Goal: Task Accomplishment & Management: Manage account settings

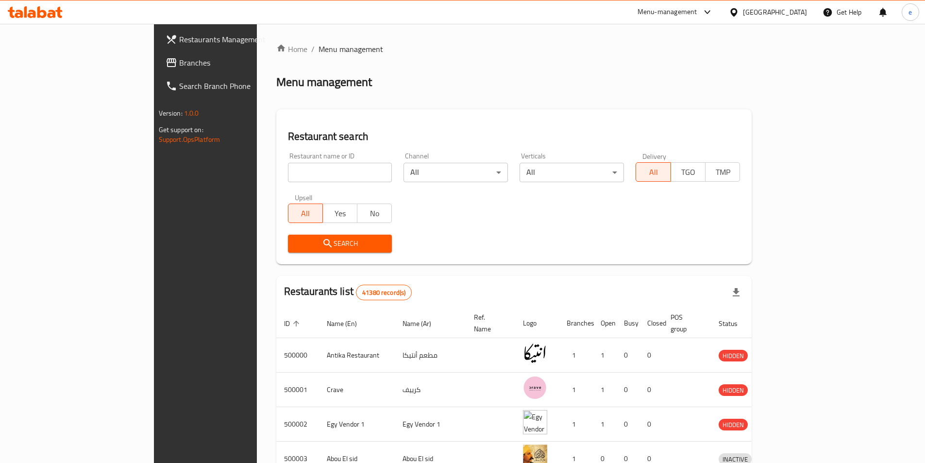
click at [799, 11] on div "[GEOGRAPHIC_DATA]" at bounding box center [775, 12] width 64 height 11
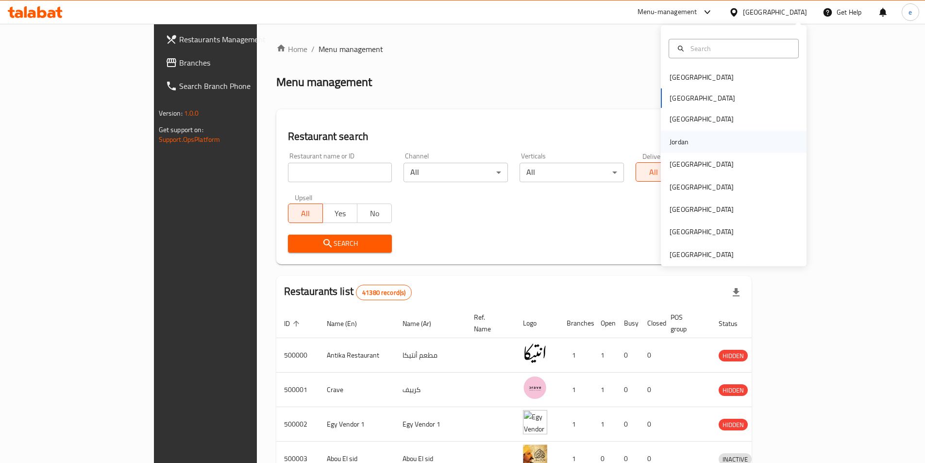
click at [670, 144] on div "Jordan" at bounding box center [679, 141] width 19 height 11
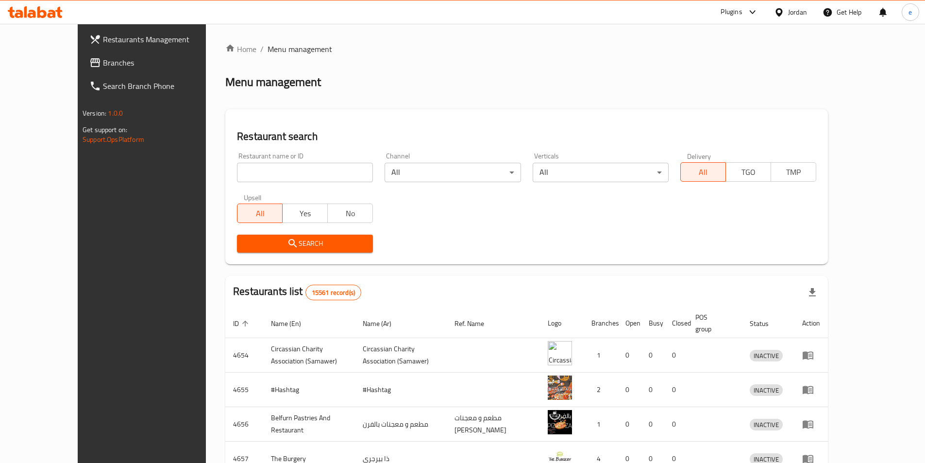
click at [103, 66] on span "Branches" at bounding box center [163, 63] width 121 height 12
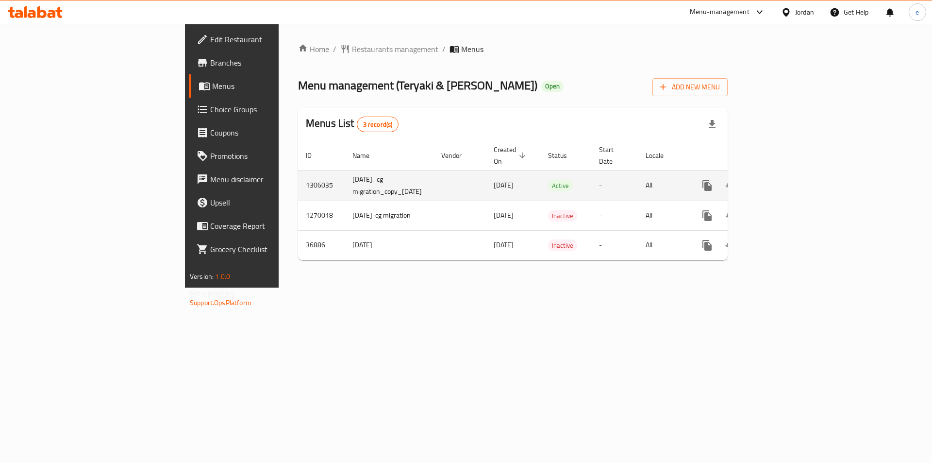
click at [783, 180] on icon "enhanced table" at bounding box center [778, 186] width 12 height 12
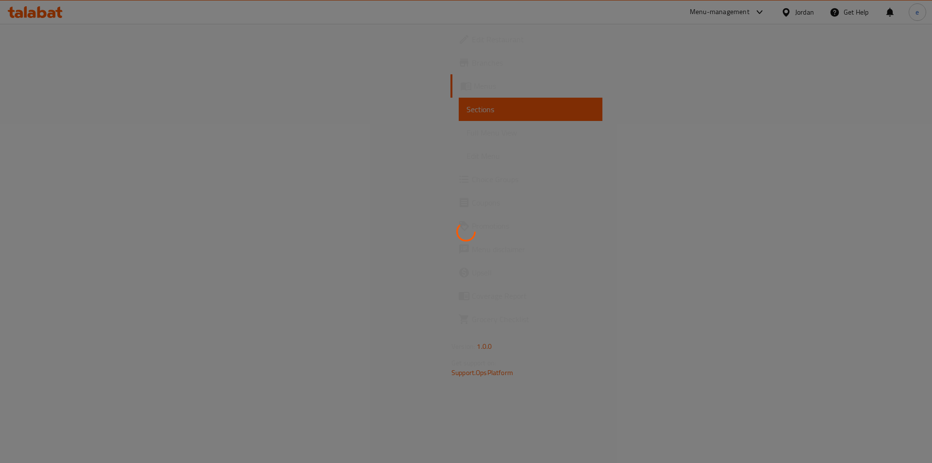
click at [472, 179] on span "Choice Groups" at bounding box center [533, 179] width 123 height 12
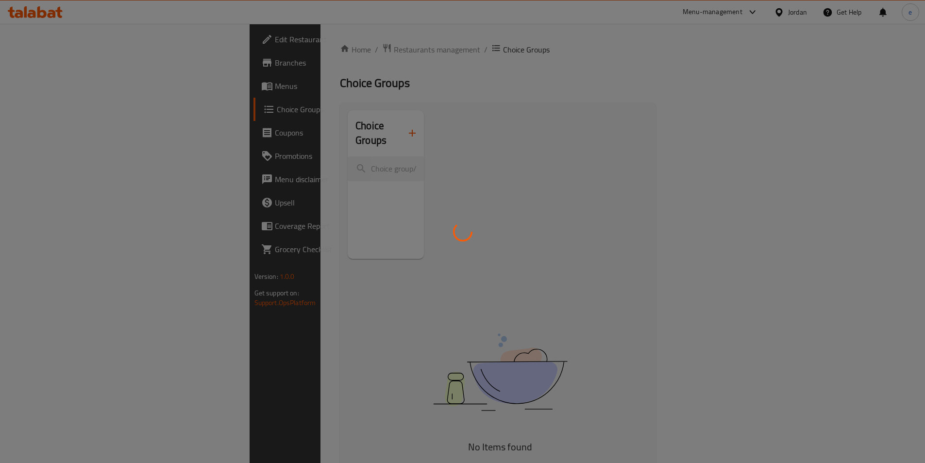
click at [34, 179] on div at bounding box center [462, 231] width 925 height 463
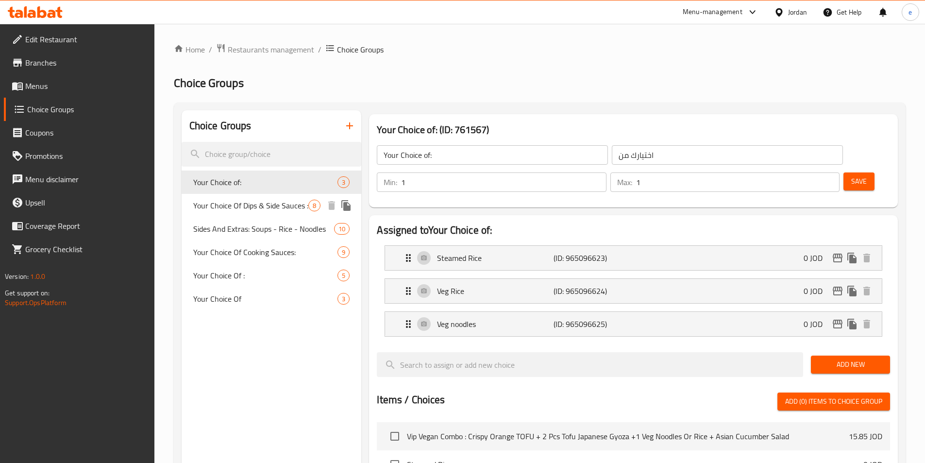
click at [240, 209] on span "Your Choice Of Dips & Side Sauces :" at bounding box center [251, 206] width 116 height 12
type input "Your Choice Of Dips & Side Sauces :"
type input "اختيارك من [DEMOGRAPHIC_DATA] والغموس:"
type input "0"
type input "7"
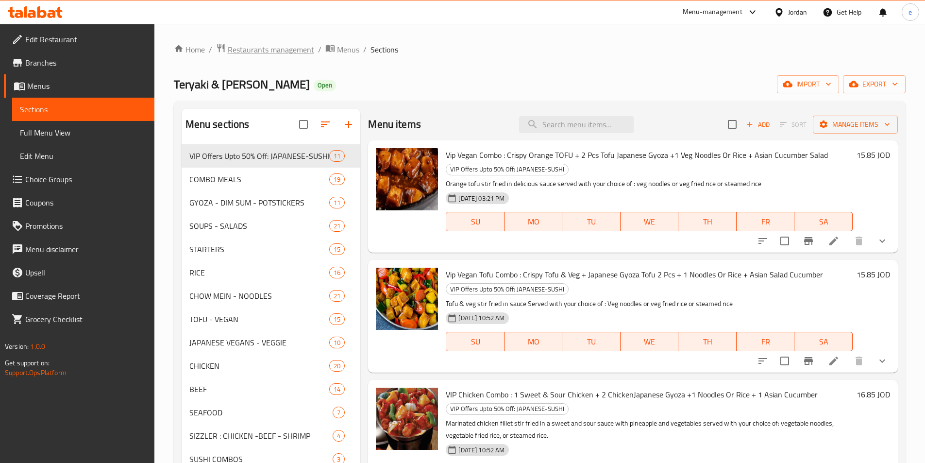
click at [253, 44] on span "Restaurants management" at bounding box center [271, 50] width 86 height 12
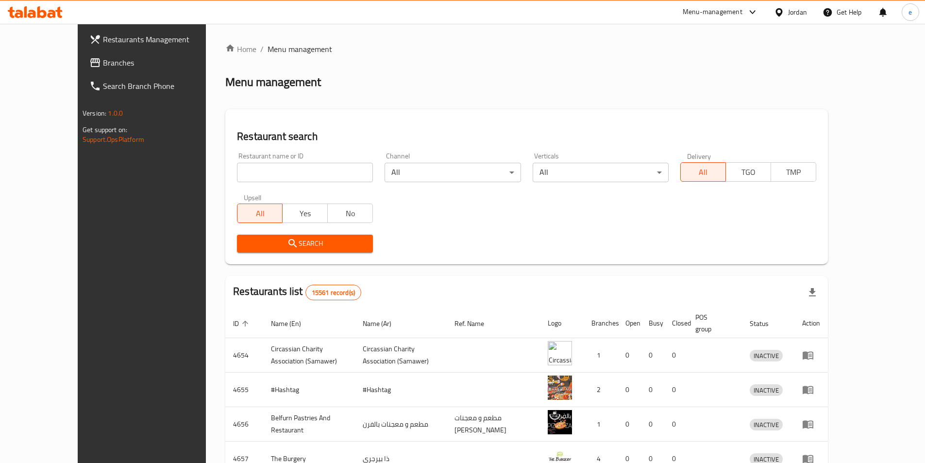
click at [103, 68] on span "Branches" at bounding box center [163, 63] width 121 height 12
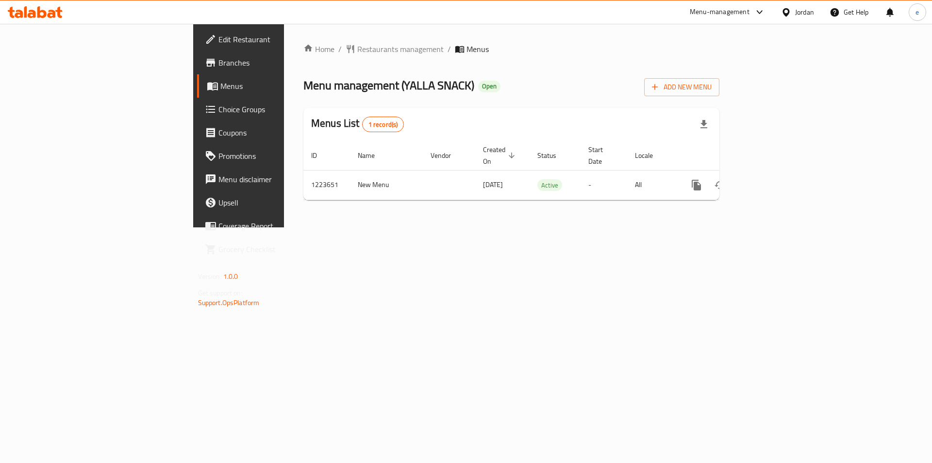
click at [219, 109] on span "Choice Groups" at bounding box center [280, 109] width 123 height 12
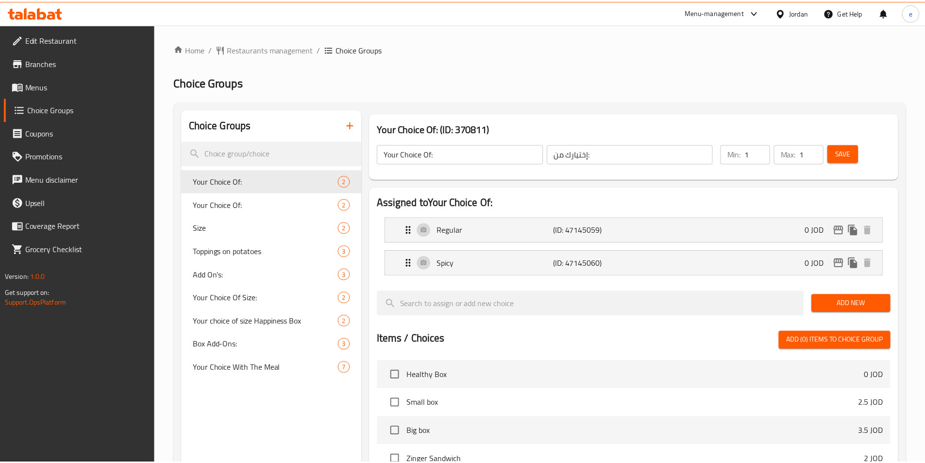
scroll to position [279, 0]
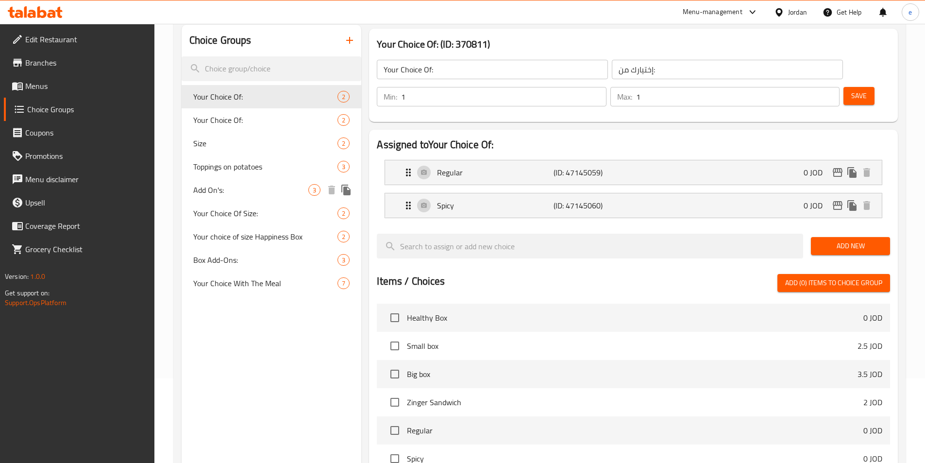
click at [226, 189] on span "Add On's:" at bounding box center [251, 190] width 116 height 12
type input "Add On's:"
type input "اضافات:"
type input "0"
type input "3"
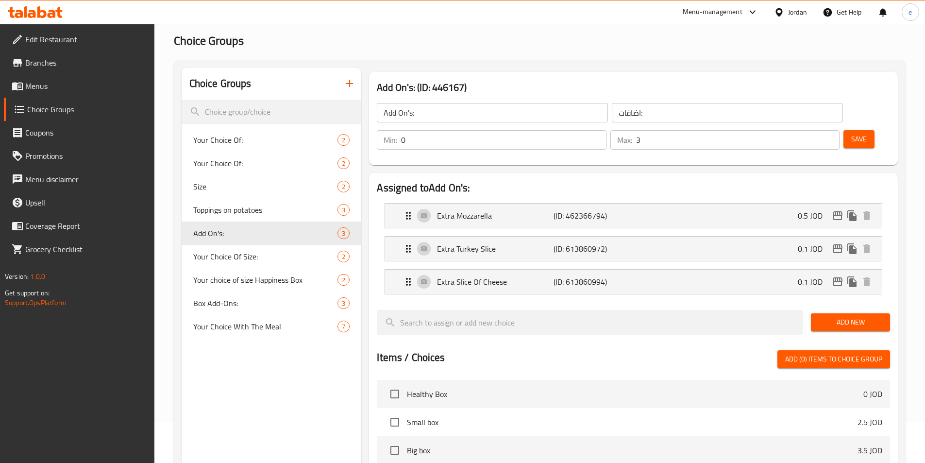
scroll to position [0, 0]
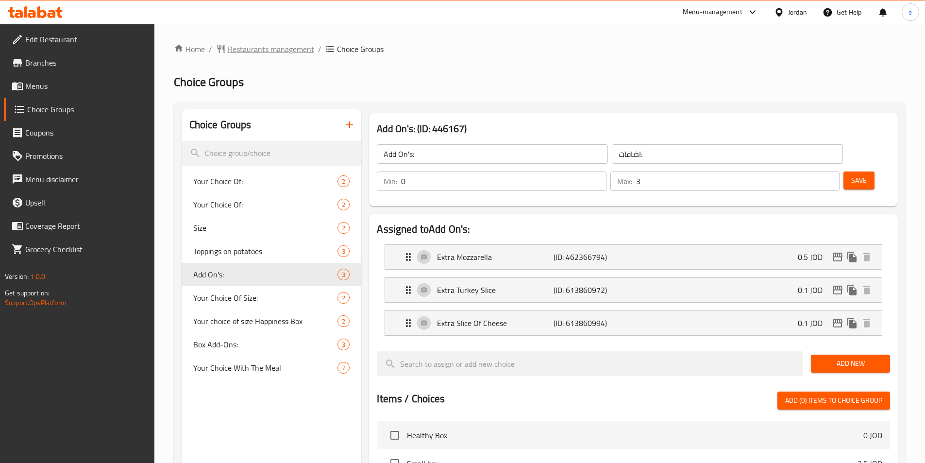
click at [259, 54] on span "Restaurants management" at bounding box center [271, 49] width 86 height 12
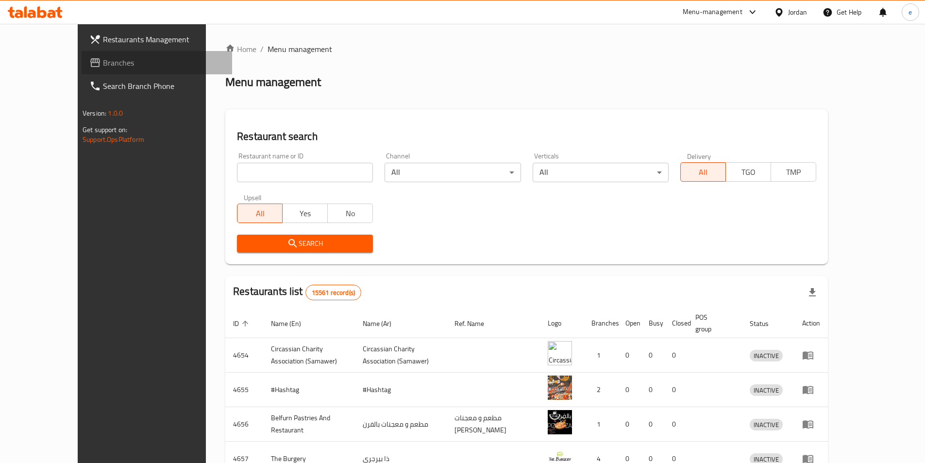
click at [90, 62] on icon at bounding box center [95, 62] width 10 height 9
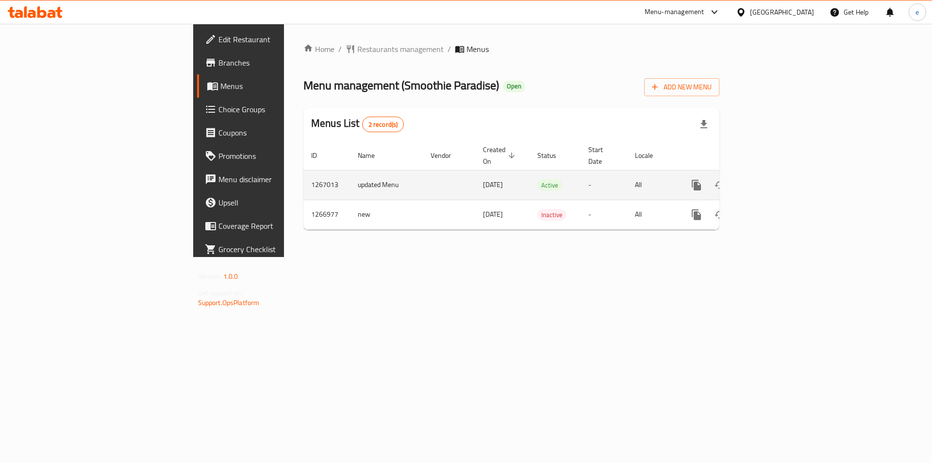
click at [773, 179] on icon "enhanced table" at bounding box center [767, 185] width 12 height 12
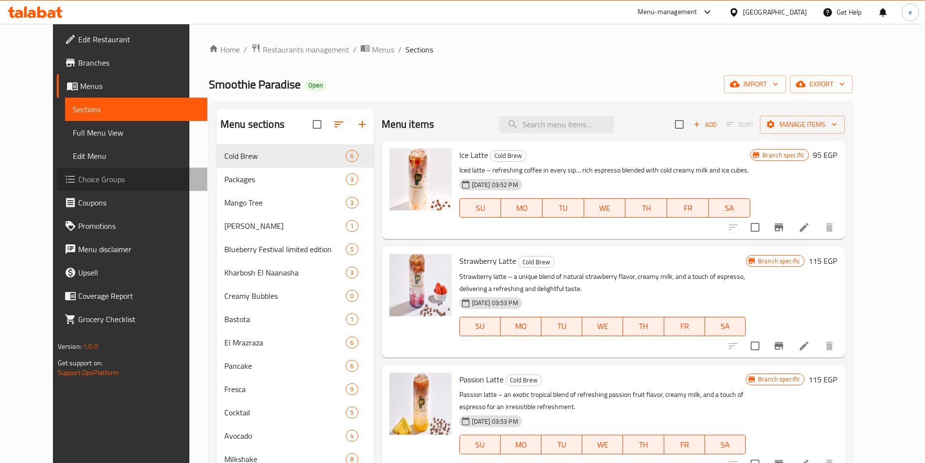
click at [65, 179] on span at bounding box center [72, 179] width 14 height 12
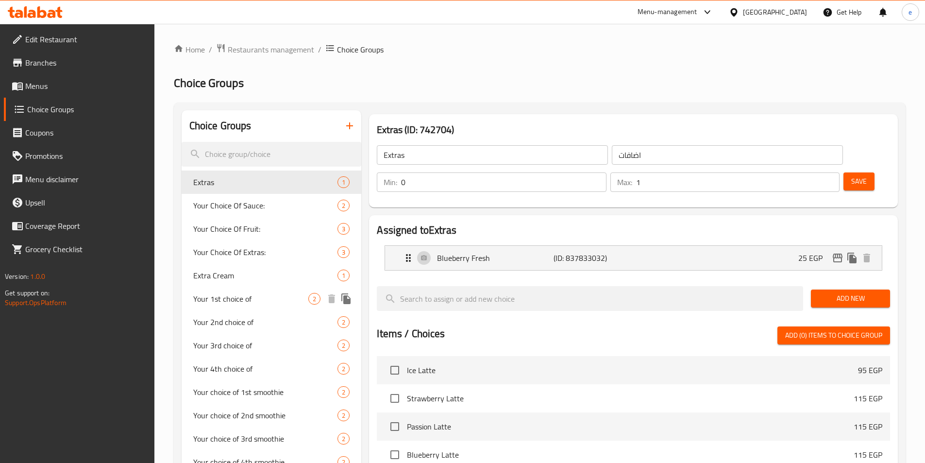
click at [257, 299] on span "Your 1st choice of" at bounding box center [251, 299] width 116 height 12
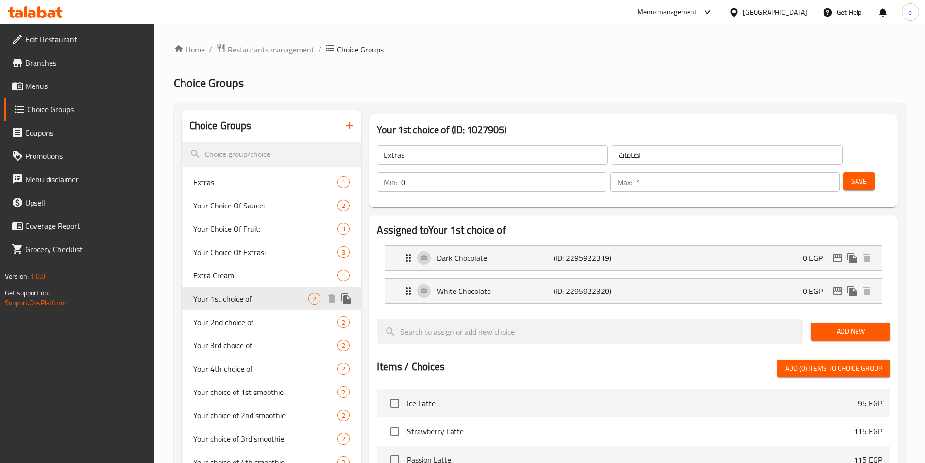
type input "Your 1st choice of"
type input "اختيارك الاول من"
type input "1"
drag, startPoint x: 237, startPoint y: 315, endPoint x: 256, endPoint y: 295, distance: 28.5
click at [237, 316] on span "Your 2nd choice of" at bounding box center [251, 322] width 116 height 12
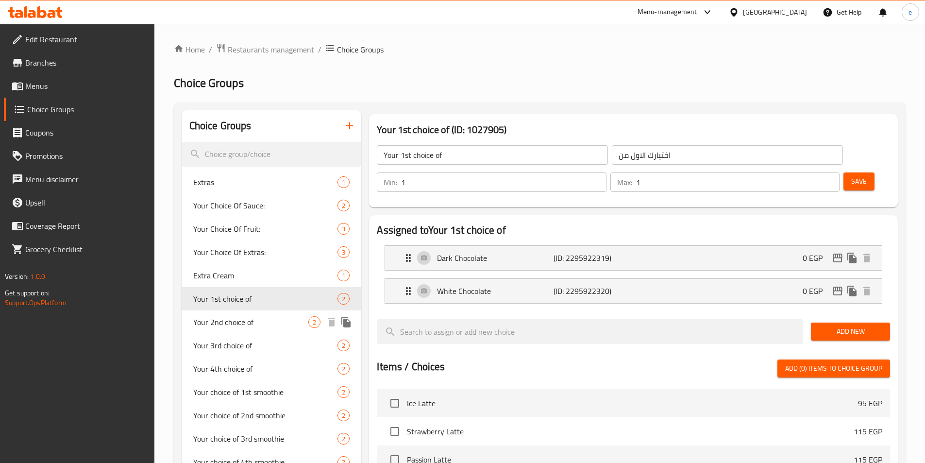
type input "Your 2nd choice of"
type input "اختيارك الثاني من"
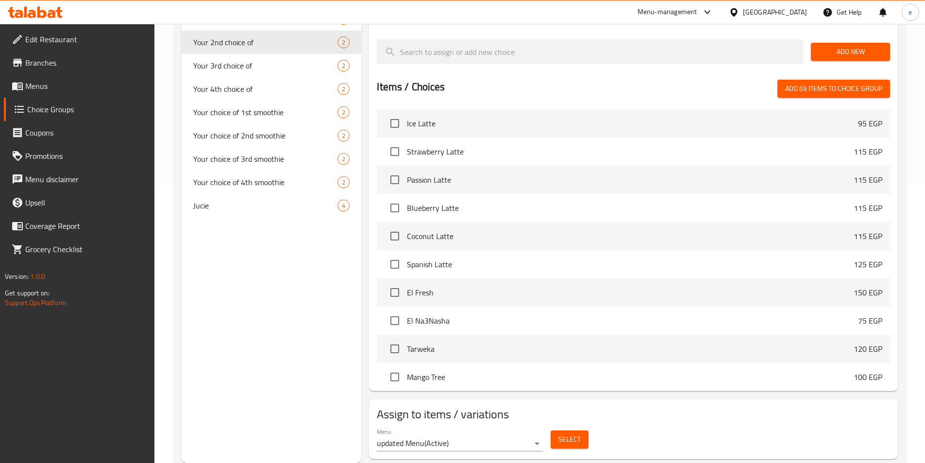
click at [800, 13] on div "Egypt" at bounding box center [775, 12] width 64 height 11
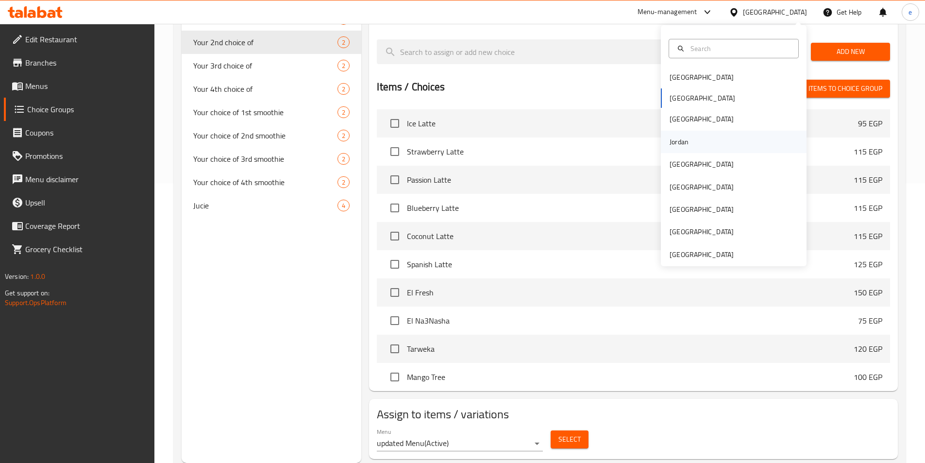
click at [679, 139] on div "Jordan" at bounding box center [679, 141] width 19 height 11
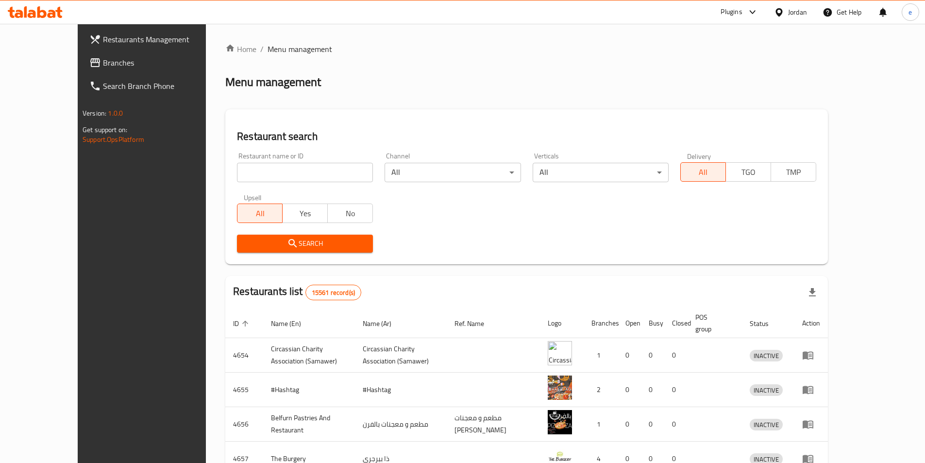
click at [103, 65] on span "Branches" at bounding box center [163, 63] width 121 height 12
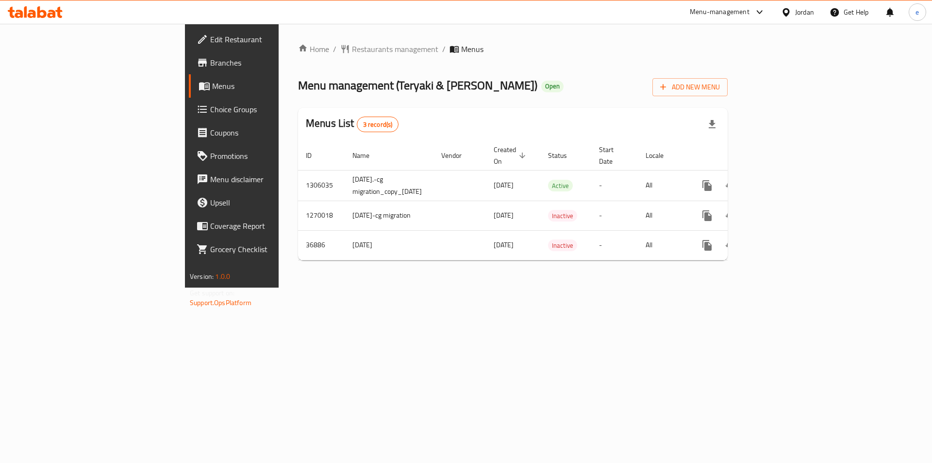
click at [197, 108] on icon at bounding box center [203, 109] width 12 height 12
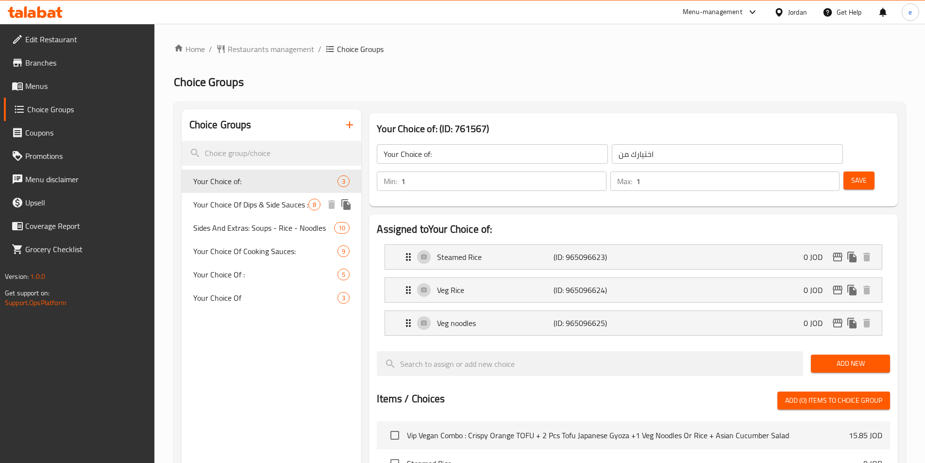
click at [249, 208] on span "Your Choice Of Dips & Side Sauces :" at bounding box center [251, 205] width 116 height 12
type input "Your Choice Of Dips & Side Sauces :"
type input "اختيارك من [DEMOGRAPHIC_DATA] والغموس:"
type input "0"
type input "7"
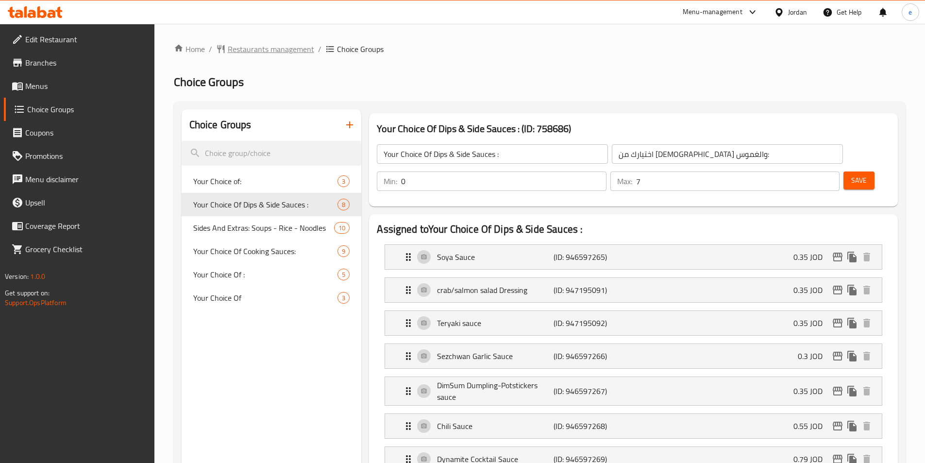
click at [274, 50] on span "Restaurants management" at bounding box center [271, 49] width 86 height 12
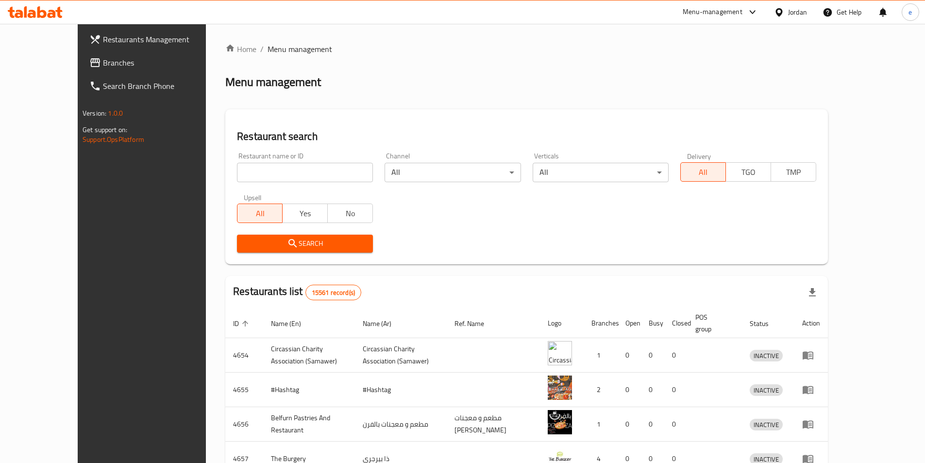
click at [790, 12] on div "Jordan" at bounding box center [797, 12] width 19 height 11
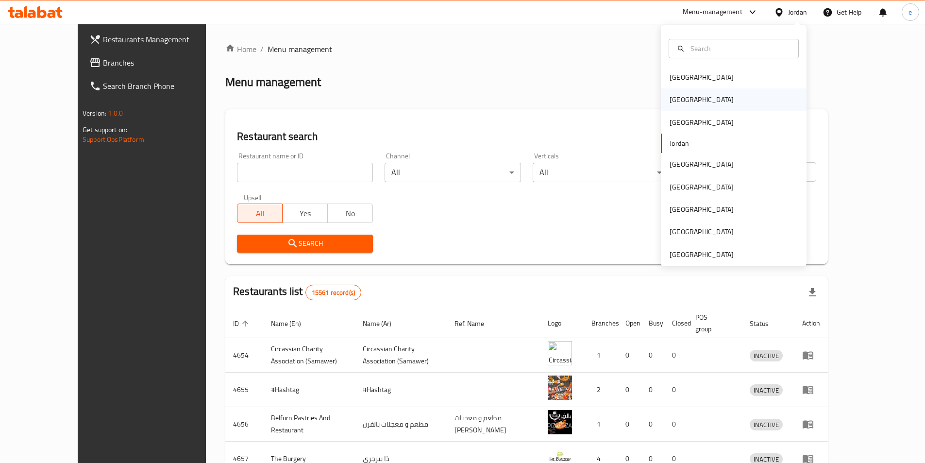
click at [690, 104] on div "[GEOGRAPHIC_DATA]" at bounding box center [734, 99] width 146 height 22
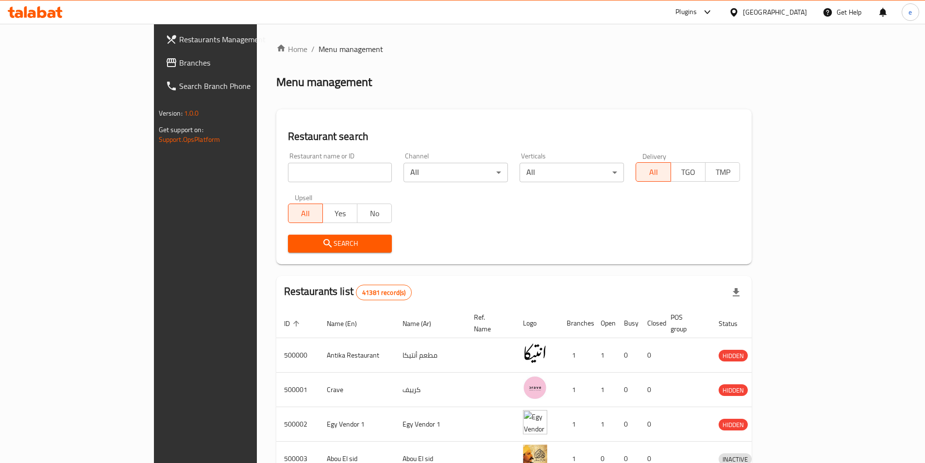
click at [158, 63] on link "Branches" at bounding box center [233, 62] width 151 height 23
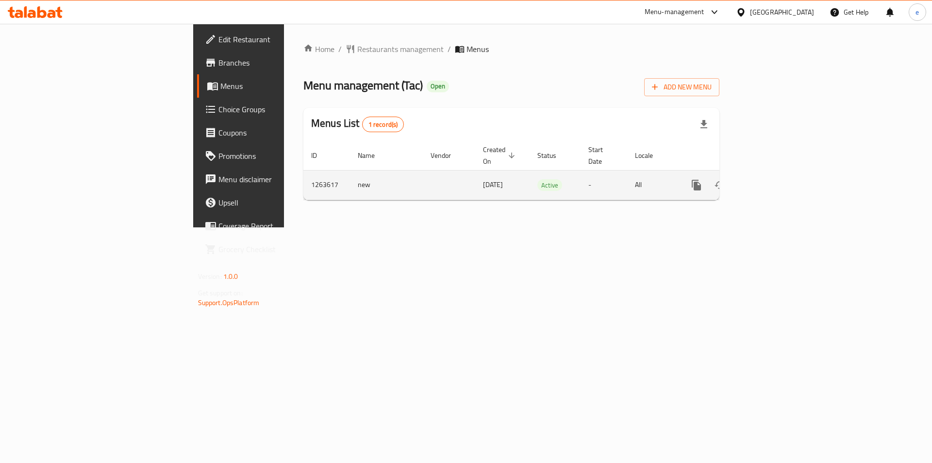
click at [773, 179] on icon "enhanced table" at bounding box center [767, 185] width 12 height 12
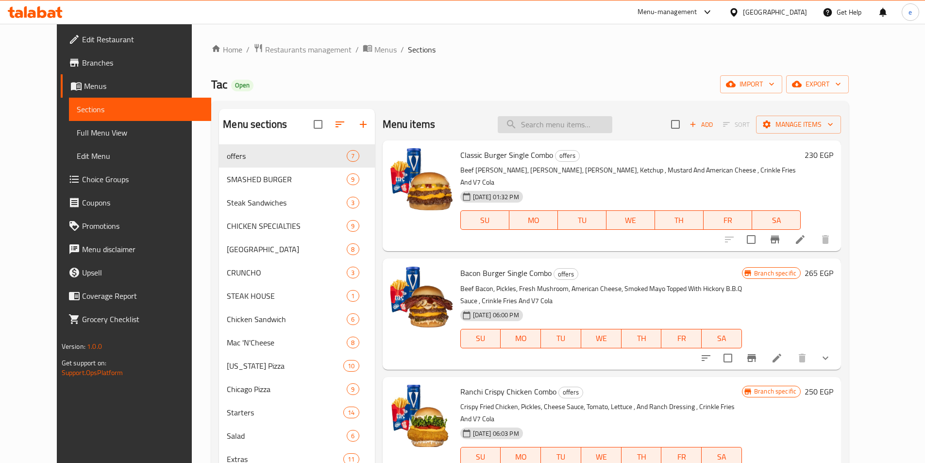
click at [538, 118] on input "search" at bounding box center [555, 124] width 115 height 17
paste input "كلاسيك برجر"
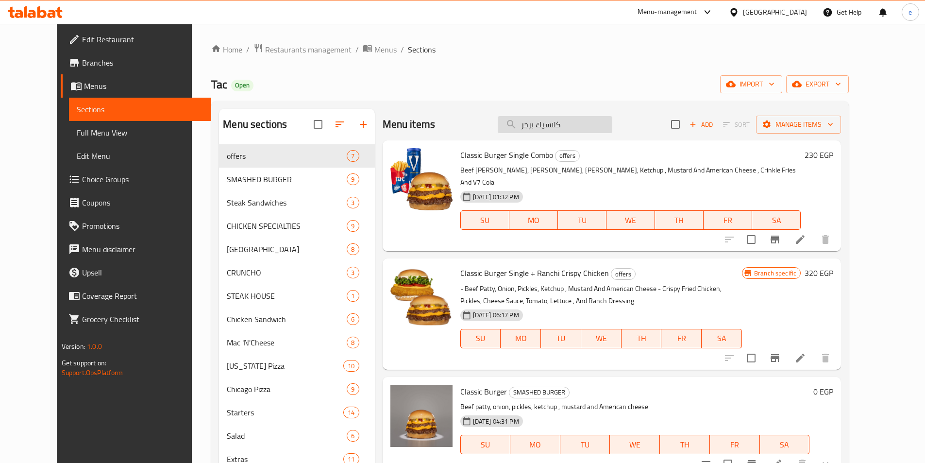
click at [604, 129] on input "كلاسيك برجر" at bounding box center [555, 124] width 115 height 17
paste input "Classic Burger"
type input "Classic Burger"
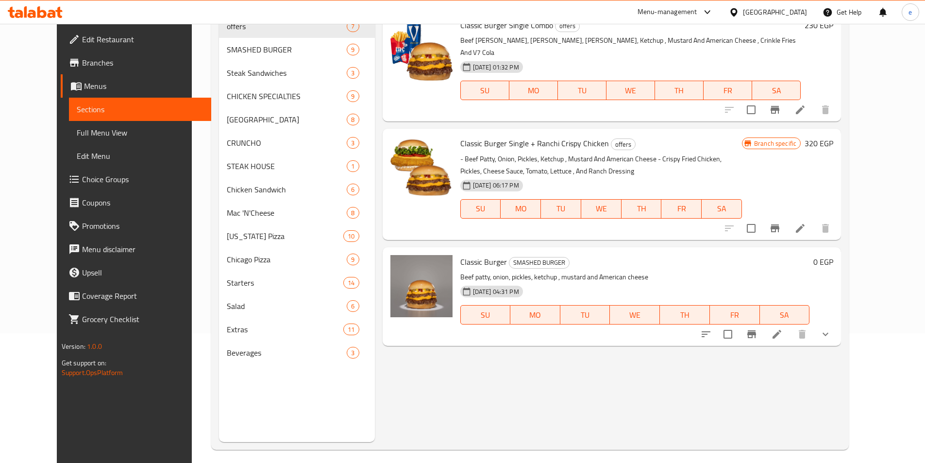
scroll to position [136, 0]
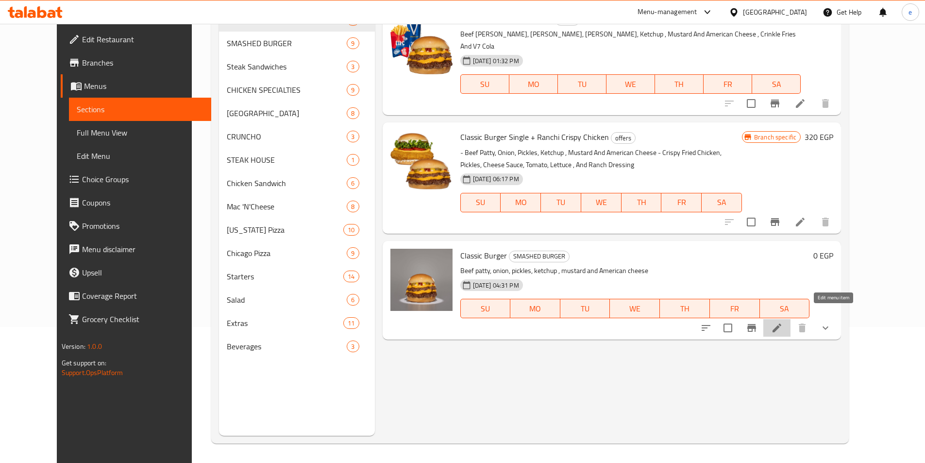
click at [783, 322] on icon at bounding box center [777, 328] width 12 height 12
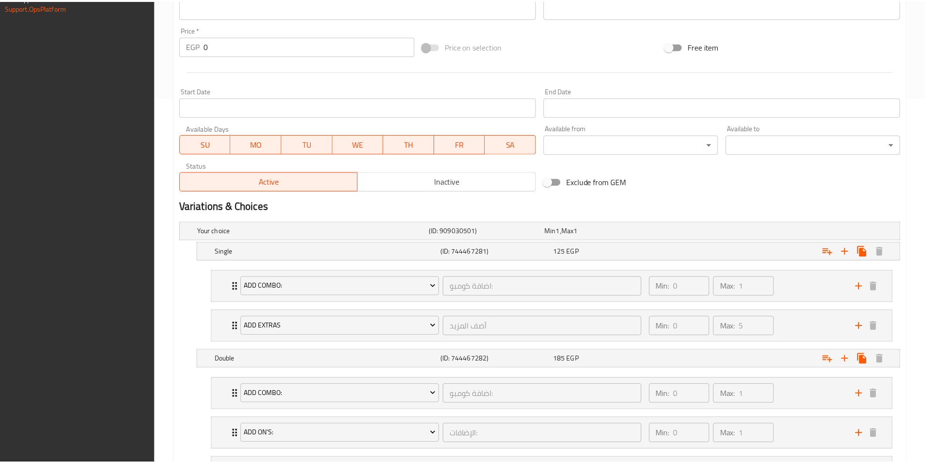
scroll to position [458, 0]
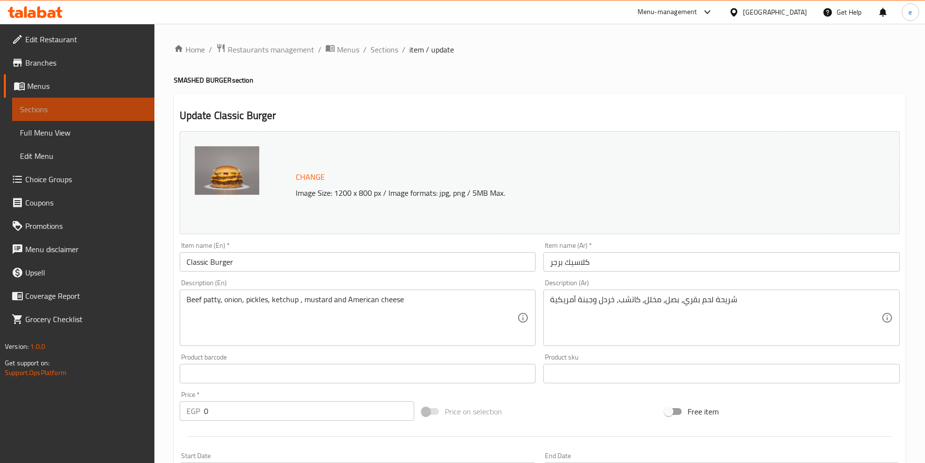
click at [74, 106] on span "Sections" at bounding box center [83, 109] width 127 height 12
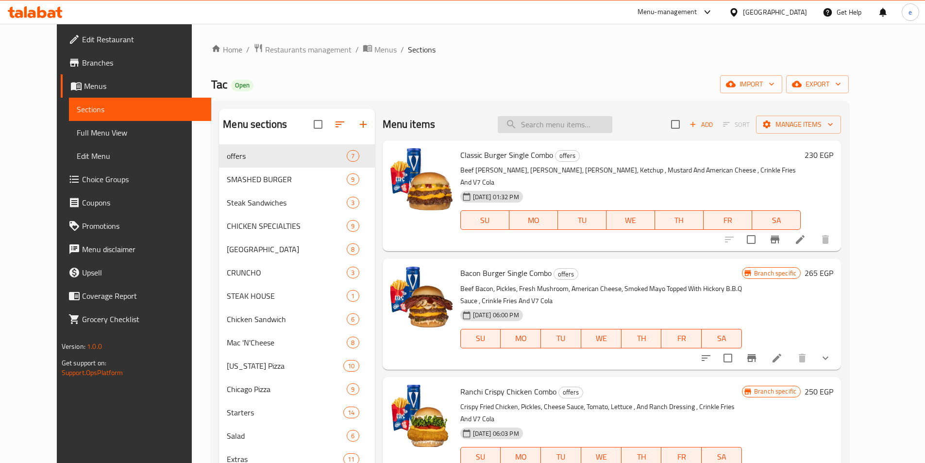
click at [612, 132] on input "search" at bounding box center [555, 124] width 115 height 17
paste input "برجر مشروم"
type input "برجر مشروم"
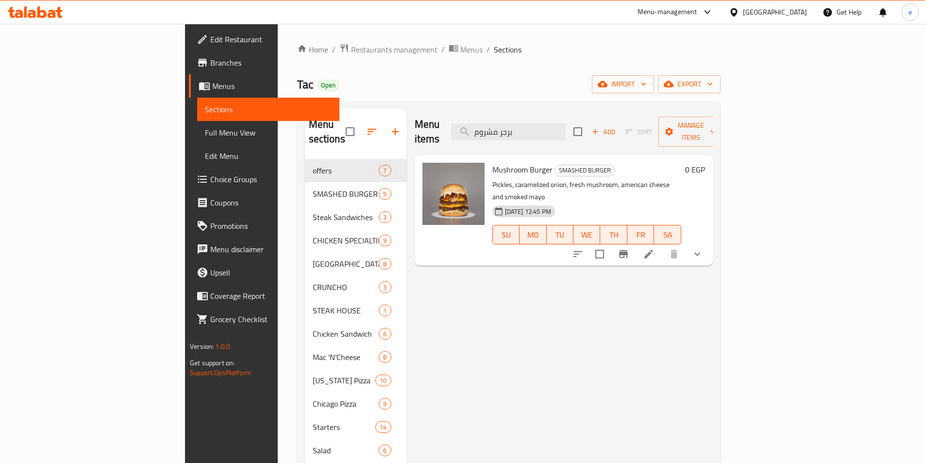
click at [655, 248] on icon at bounding box center [649, 254] width 12 height 12
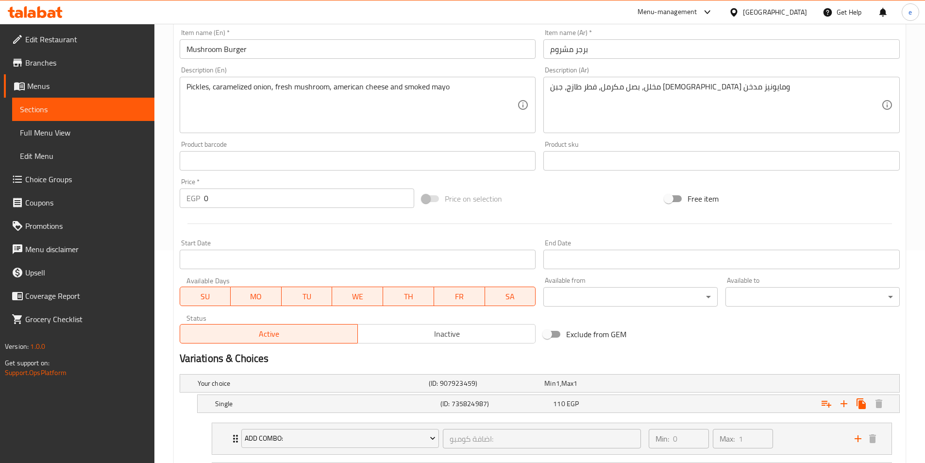
scroll to position [216, 0]
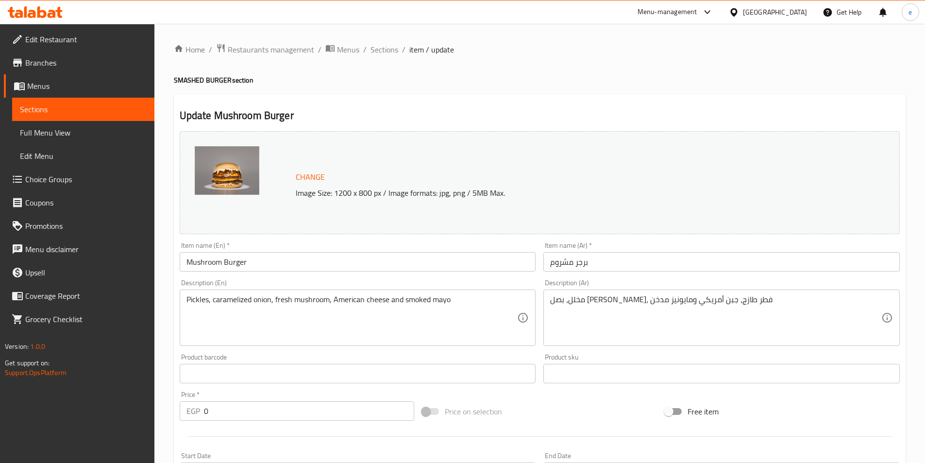
click at [514, 166] on div "Change Image Size: 1200 x 800 px / Image formats: jpg, png / 5MB Max." at bounding box center [540, 182] width 720 height 103
click at [743, 16] on div at bounding box center [736, 12] width 14 height 11
click at [676, 145] on div "Jordan" at bounding box center [679, 141] width 19 height 11
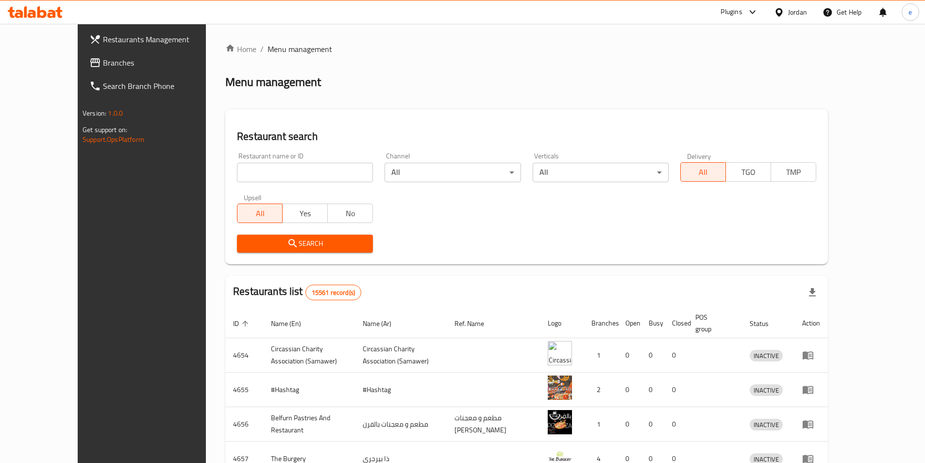
click at [90, 64] on icon at bounding box center [95, 62] width 10 height 9
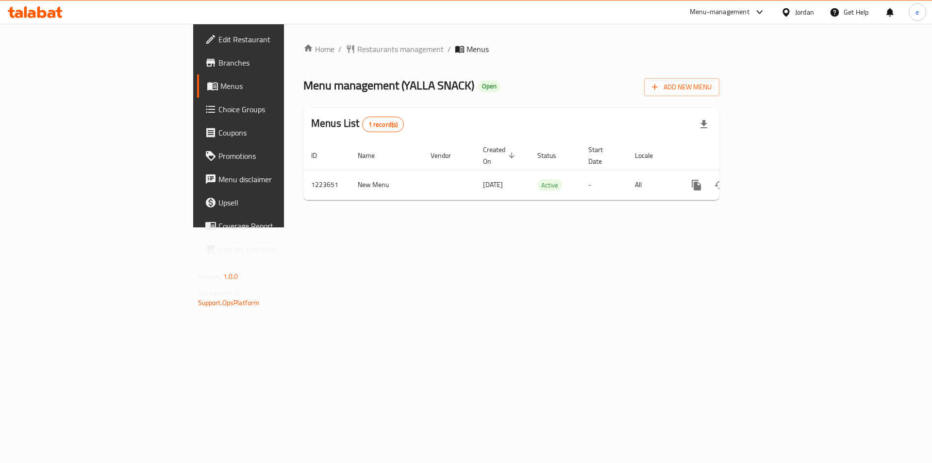
click at [219, 106] on span "Choice Groups" at bounding box center [280, 109] width 123 height 12
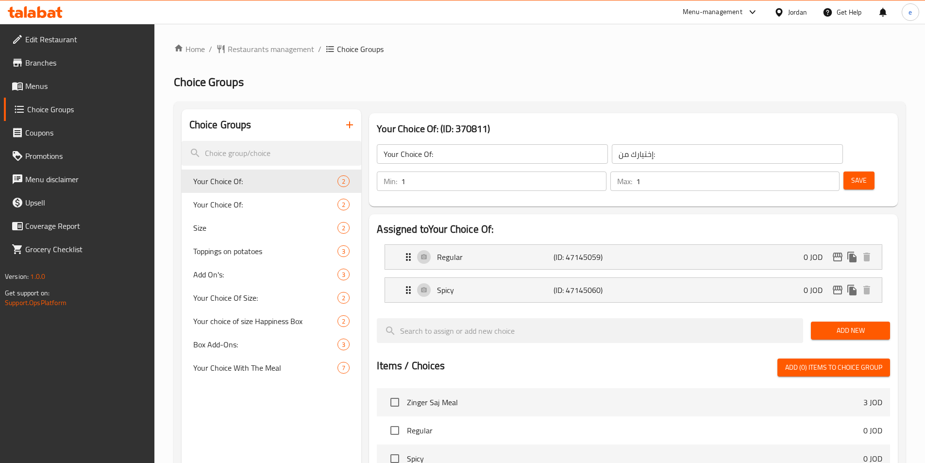
click at [553, 38] on div "Home / Restaurants management / Choice Groups Choice Groups Choice Groups Your …" at bounding box center [539, 396] width 771 height 745
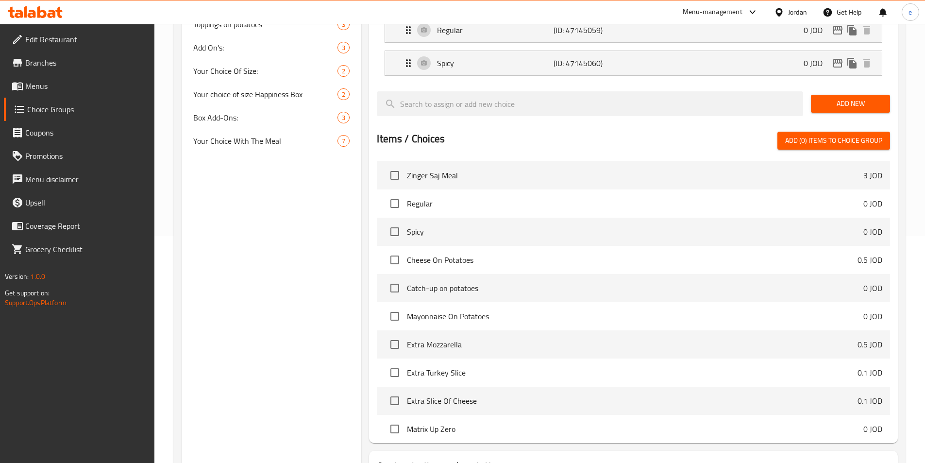
scroll to position [133, 0]
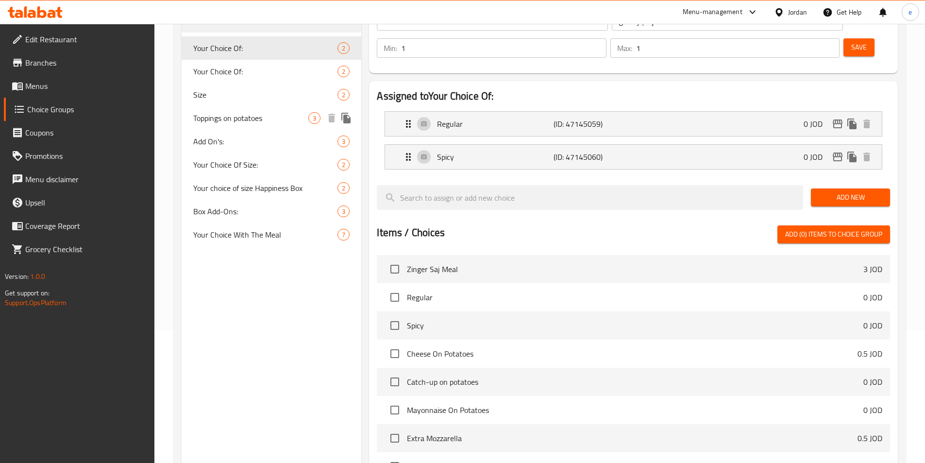
click at [255, 119] on span "Toppings on potatoes" at bounding box center [251, 118] width 116 height 12
type input "Toppings on potatoes"
type input "الاضافات على البطاطا"
type input "0"
type input "3"
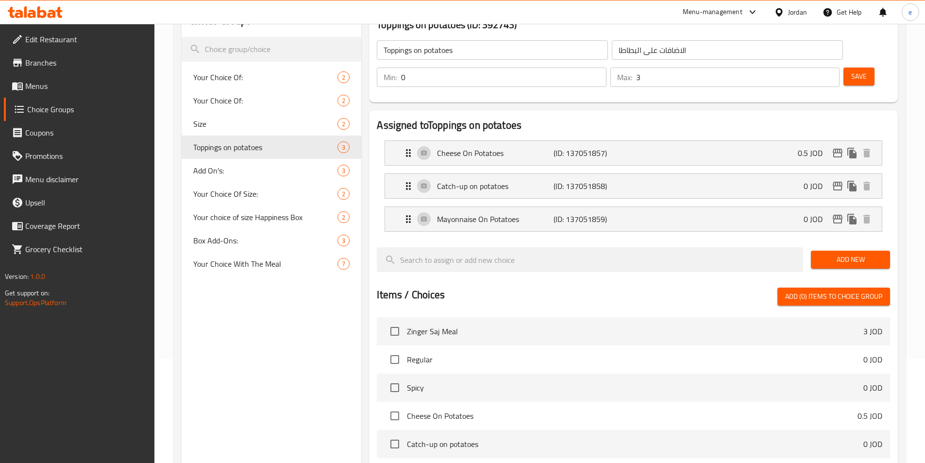
scroll to position [20, 0]
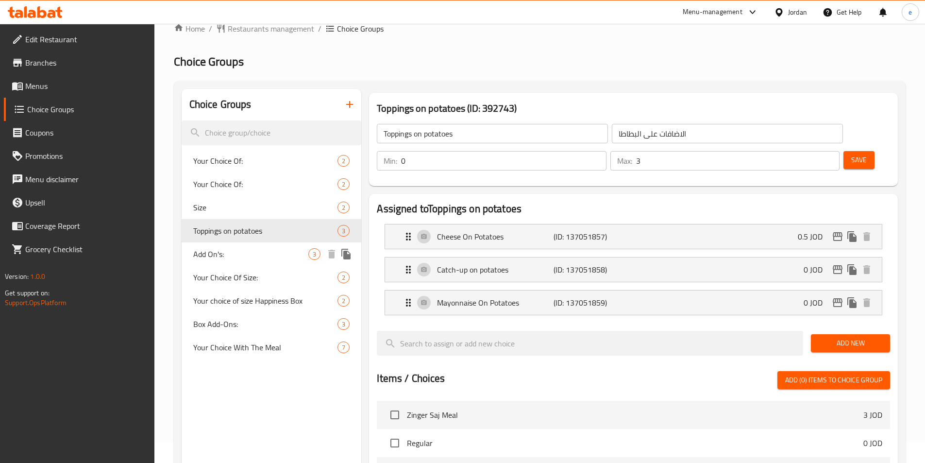
click at [230, 245] on div "Add On's: 3" at bounding box center [272, 253] width 180 height 23
type input "Add On's:"
type input "اضافات:"
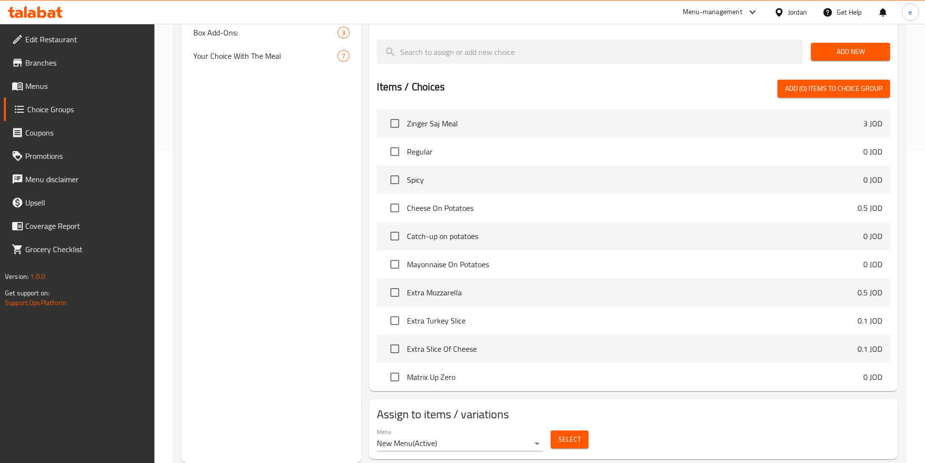
scroll to position [215, 0]
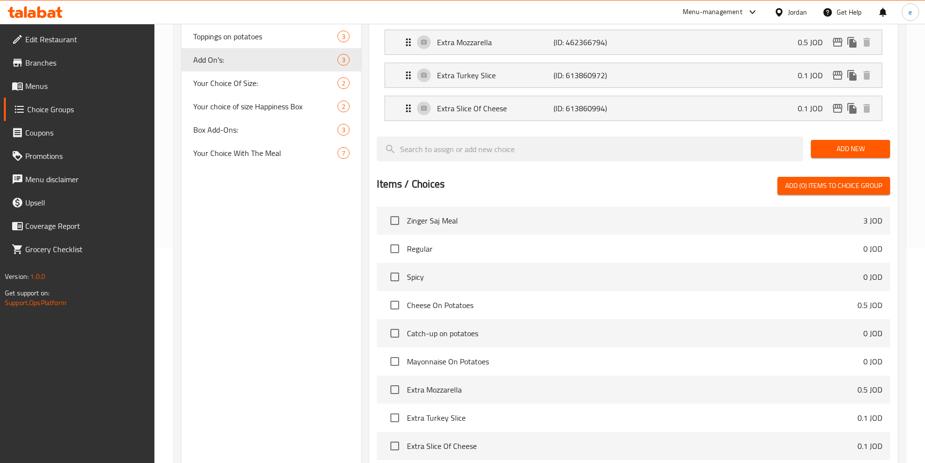
click at [258, 159] on span "Your Choice With The Meal" at bounding box center [265, 153] width 145 height 12
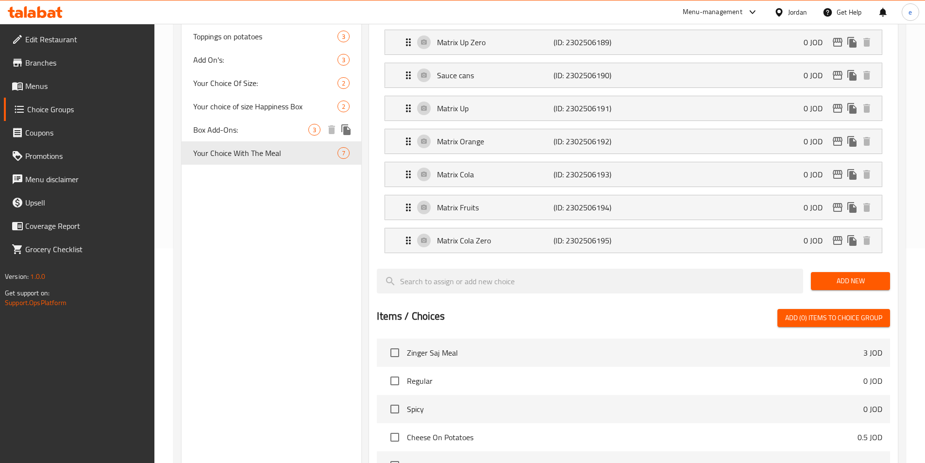
type input "Your Choice With The Meal"
type input "خيارك مع الوجبة"
type input "1"
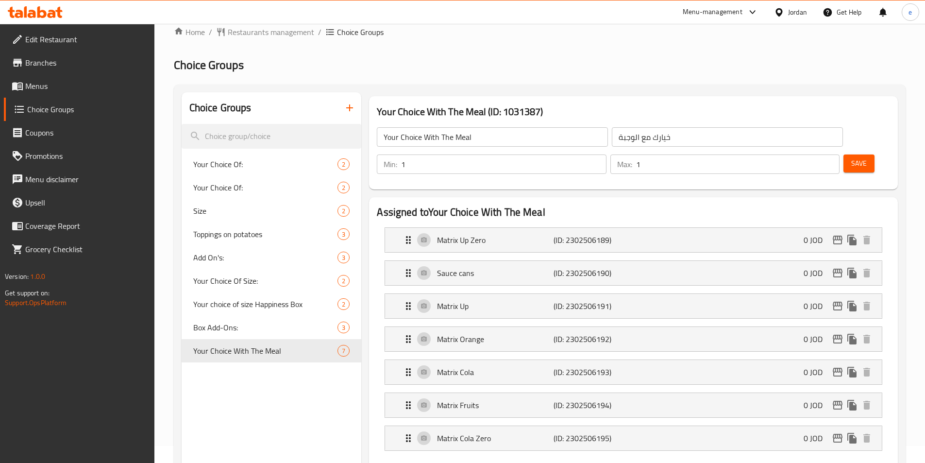
scroll to position [0, 0]
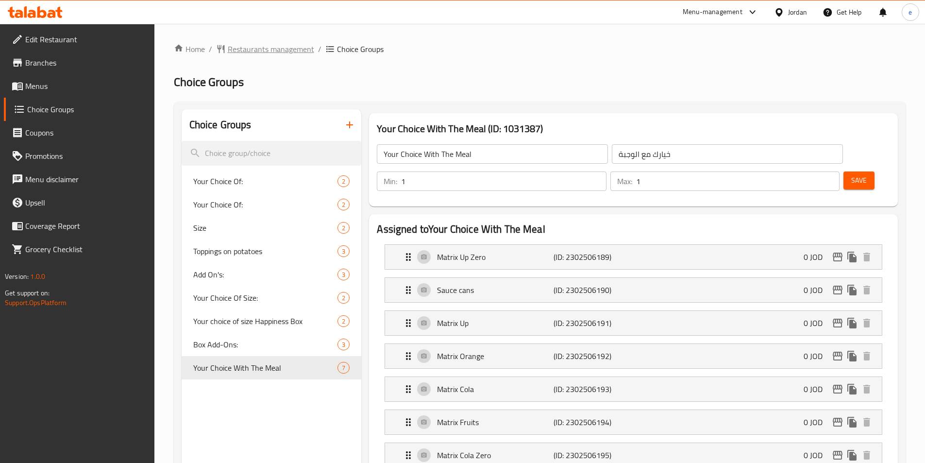
click at [271, 53] on span "Restaurants management" at bounding box center [271, 49] width 86 height 12
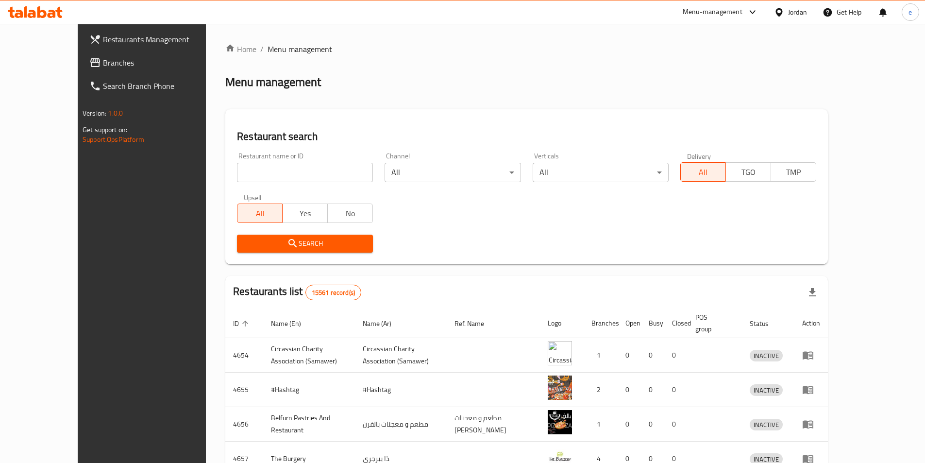
click at [89, 58] on icon at bounding box center [95, 63] width 12 height 12
